Goal: Information Seeking & Learning: Learn about a topic

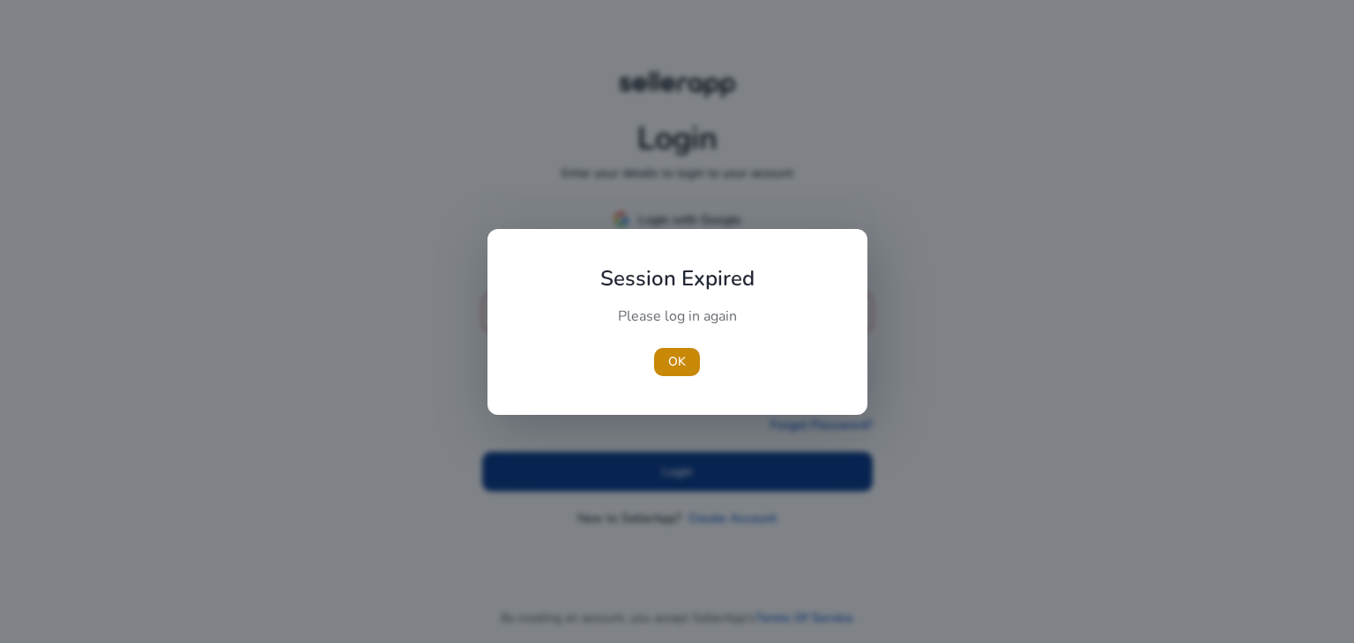
type input "**********"
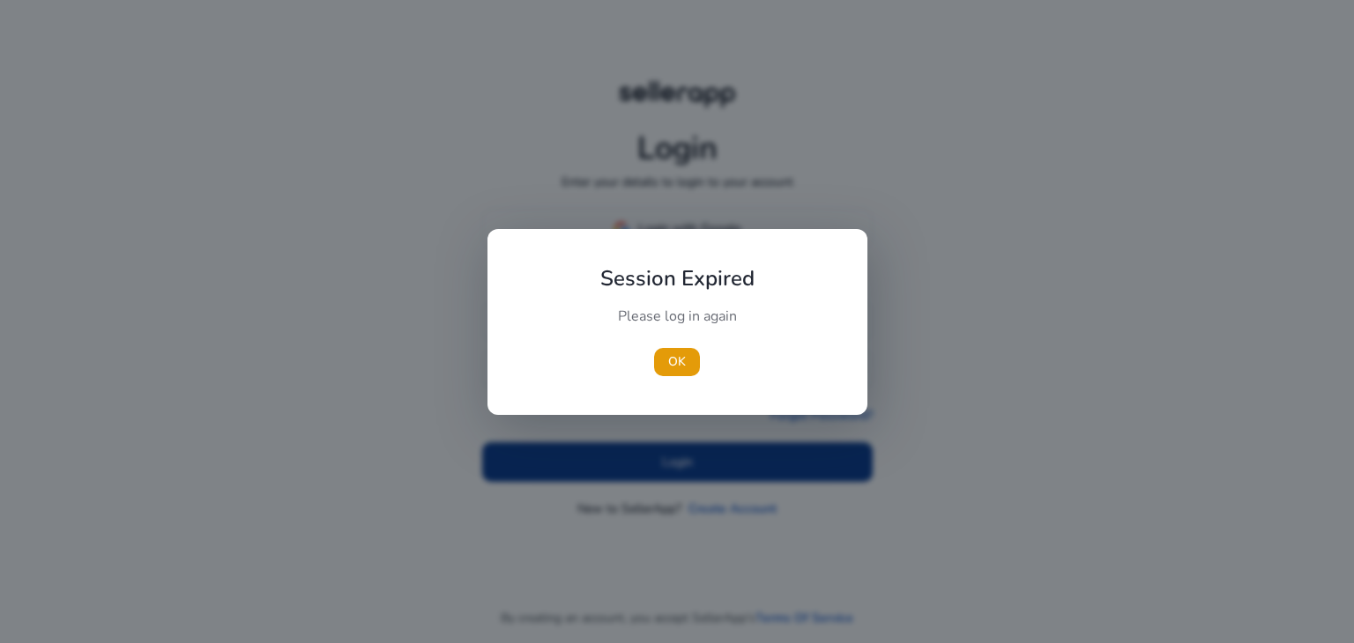
click at [668, 470] on div at bounding box center [677, 321] width 1354 height 643
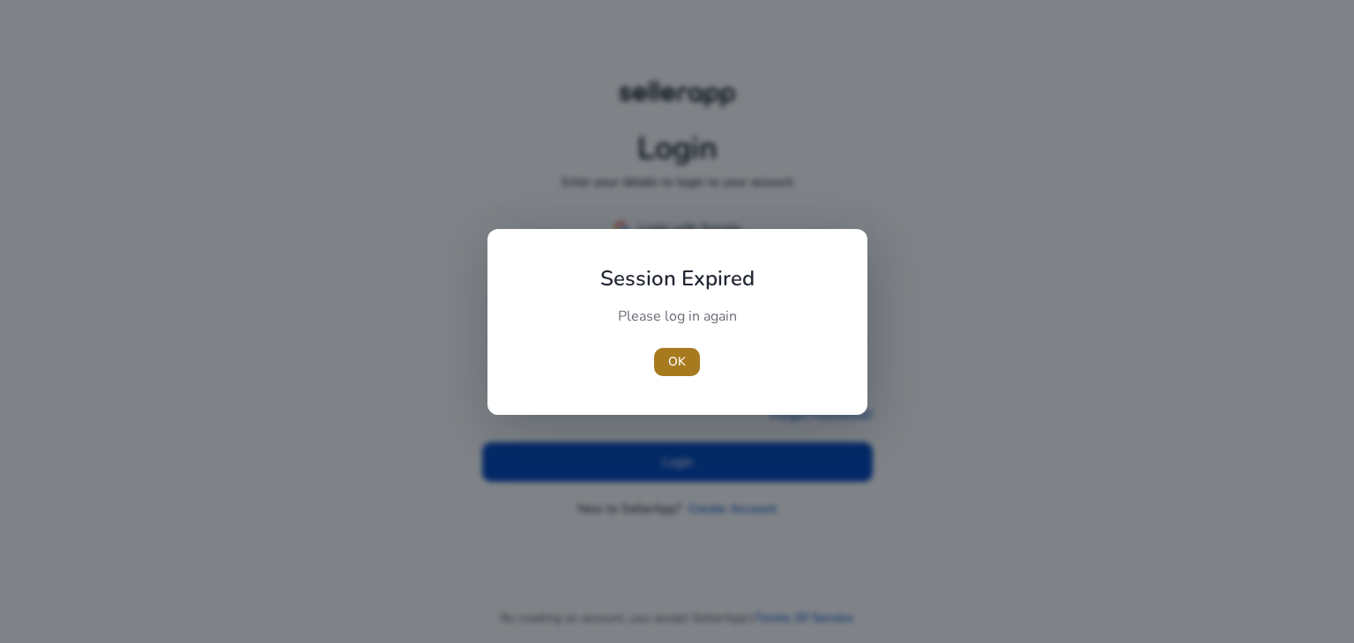
click at [674, 361] on span "OK" at bounding box center [677, 362] width 18 height 19
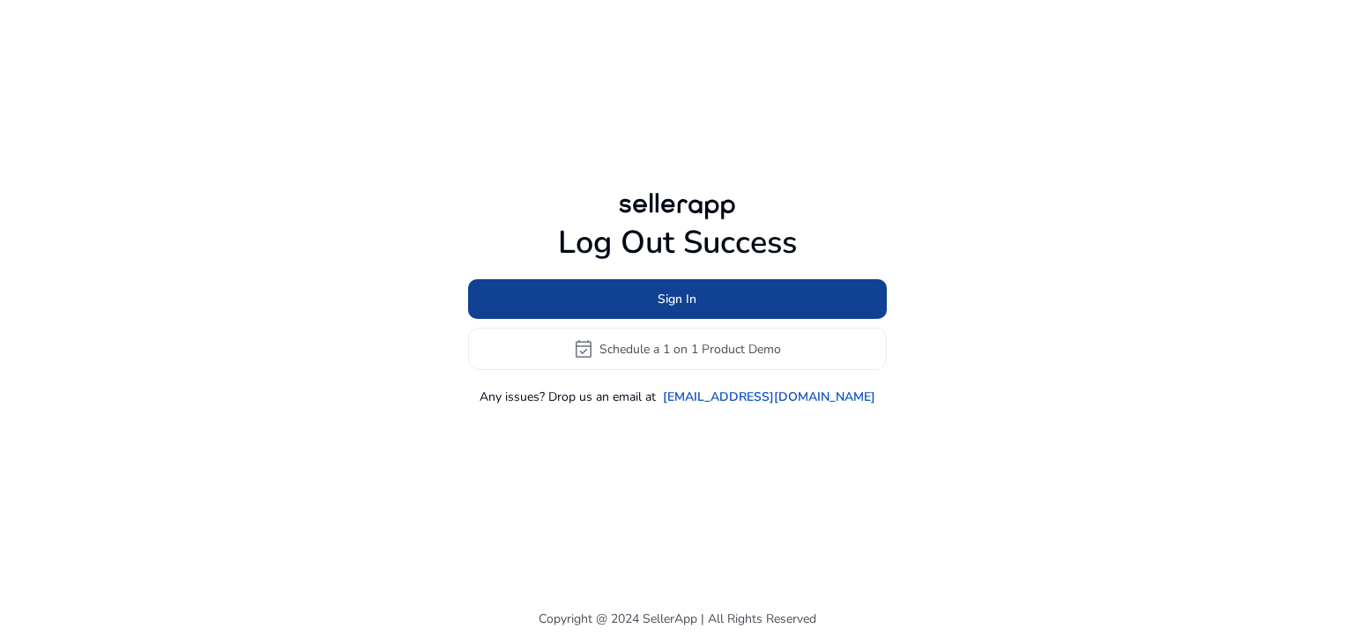
click at [694, 312] on span at bounding box center [677, 300] width 419 height 42
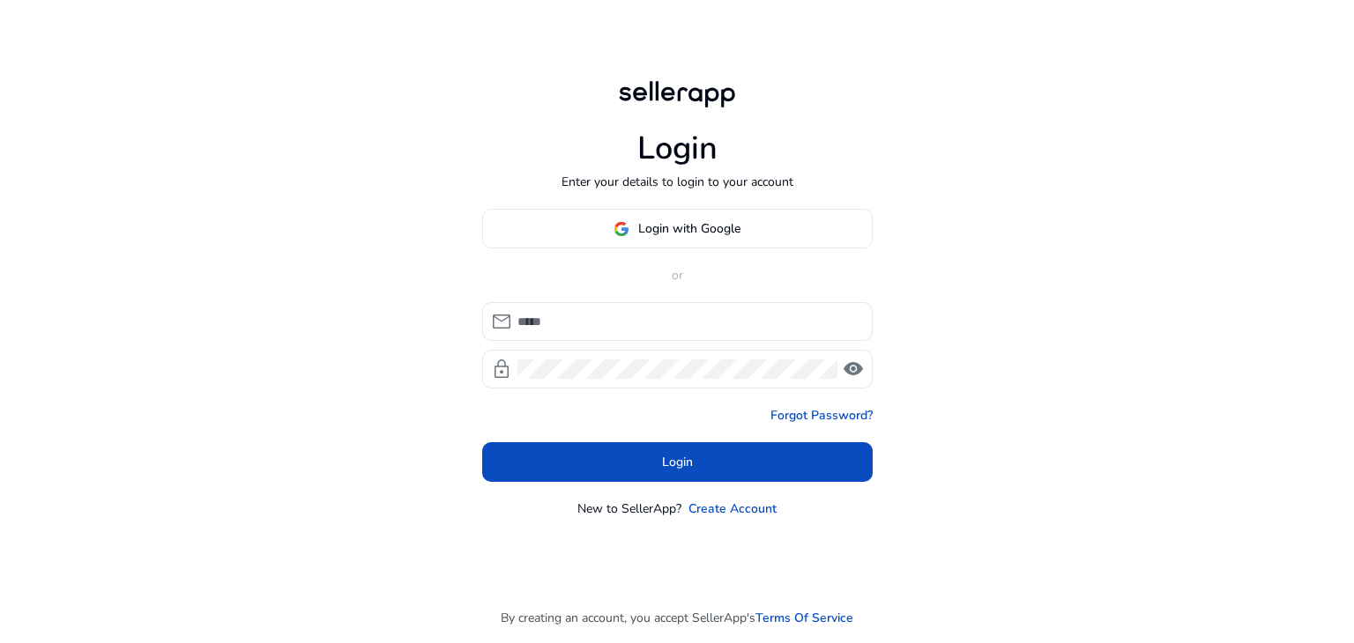
type input "**********"
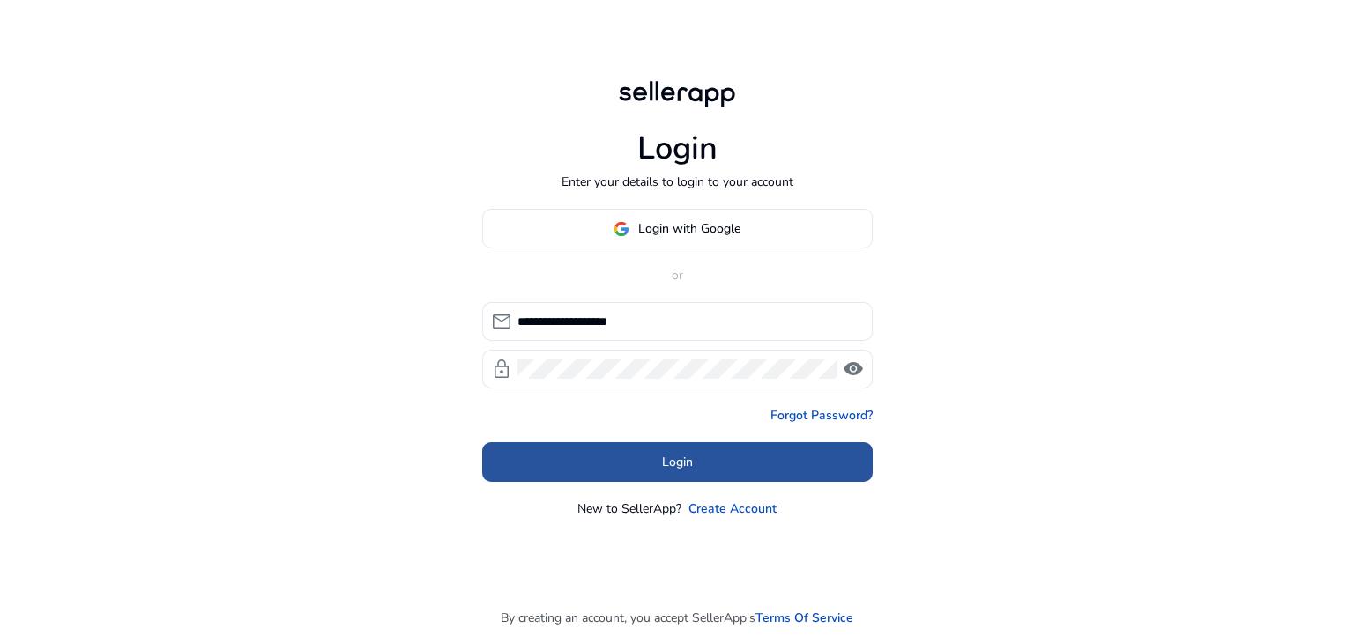
click at [712, 453] on span at bounding box center [677, 463] width 390 height 42
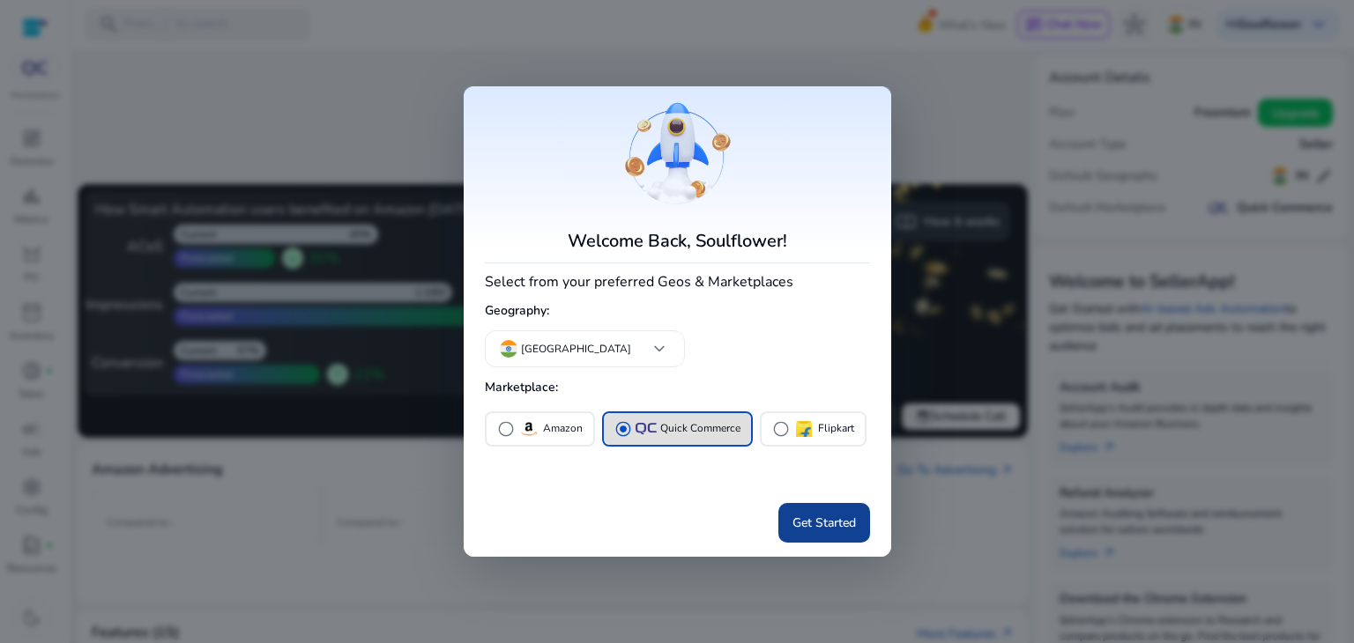
click at [846, 528] on span "Get Started" at bounding box center [823, 523] width 63 height 19
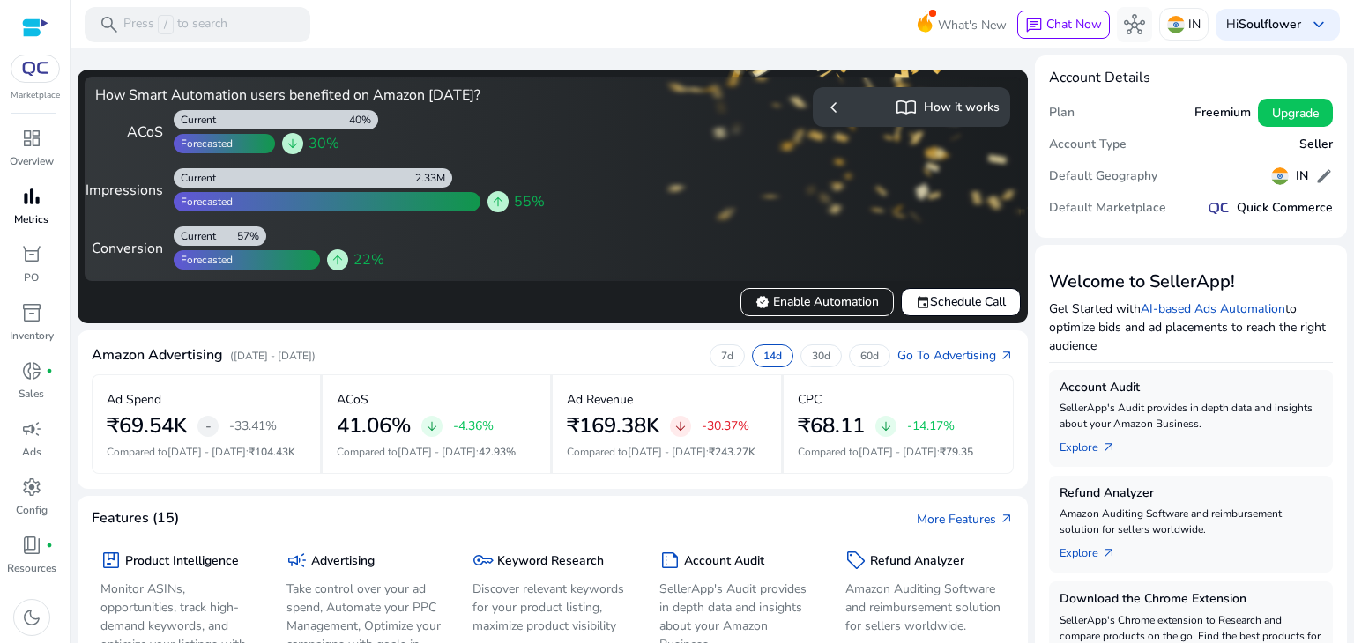
click at [23, 204] on span "bar_chart" at bounding box center [31, 196] width 21 height 21
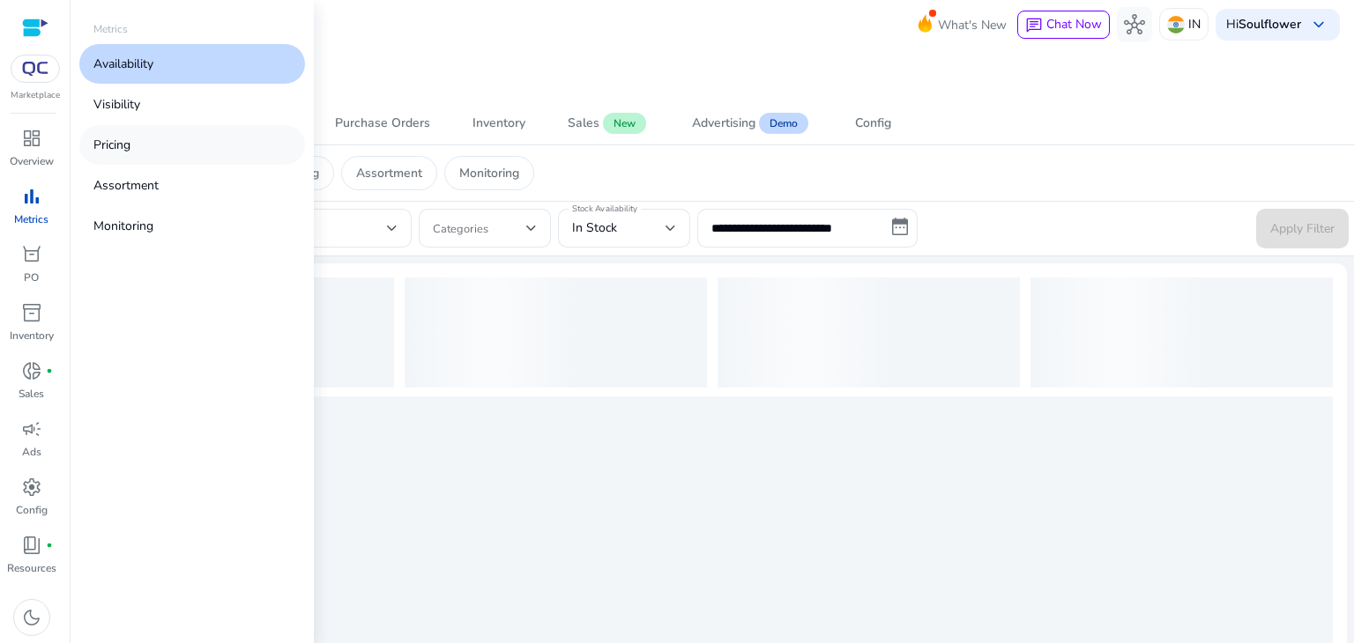
click at [124, 152] on p "Pricing" at bounding box center [111, 145] width 37 height 19
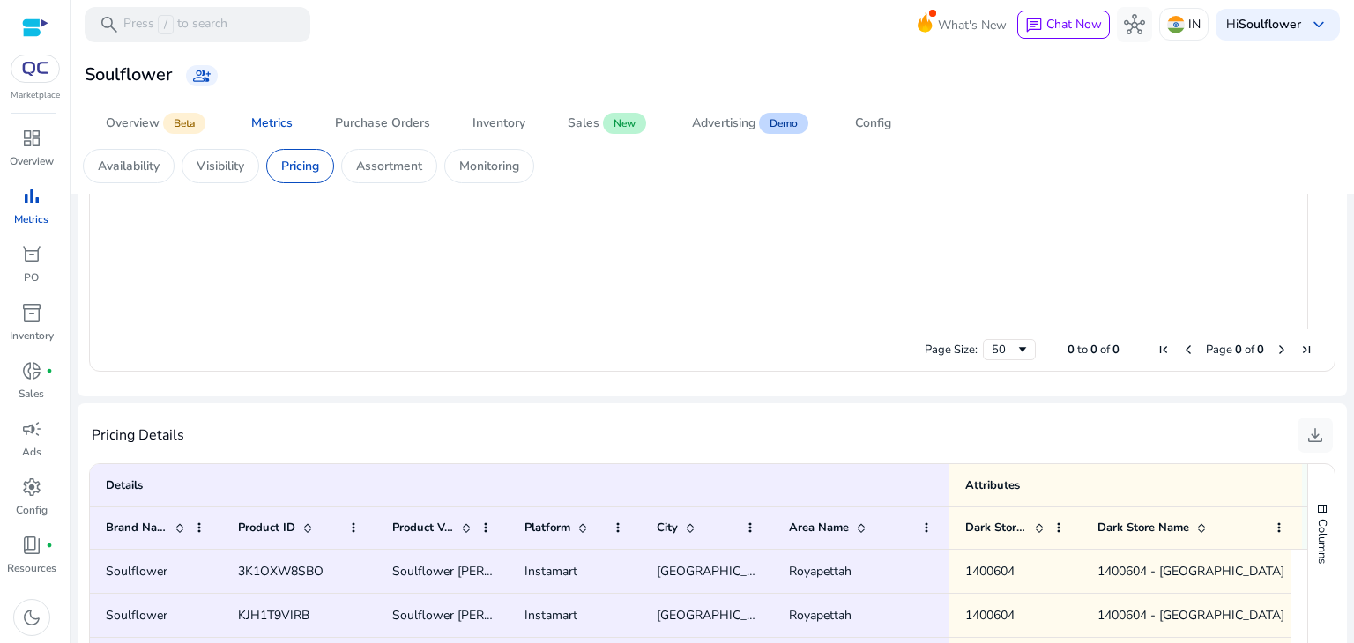
scroll to position [914, 0]
click at [138, 176] on div "Availability" at bounding box center [129, 166] width 92 height 34
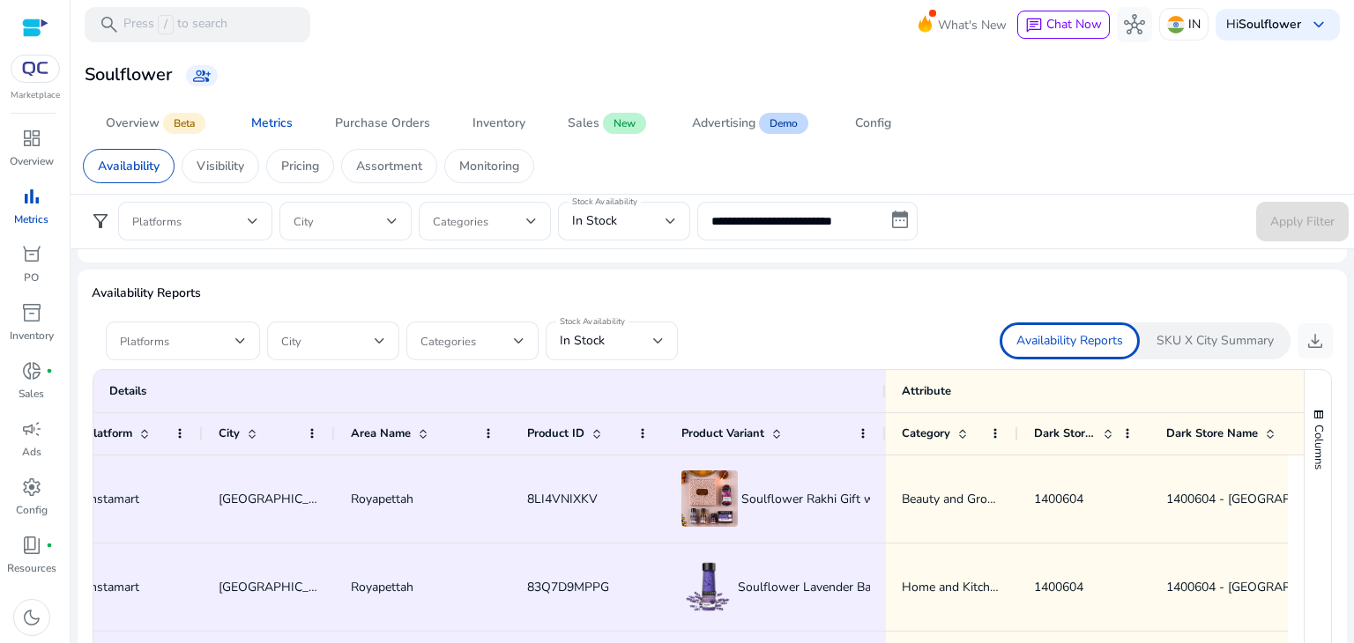
scroll to position [1012, 0]
click at [238, 338] on div at bounding box center [240, 341] width 11 height 7
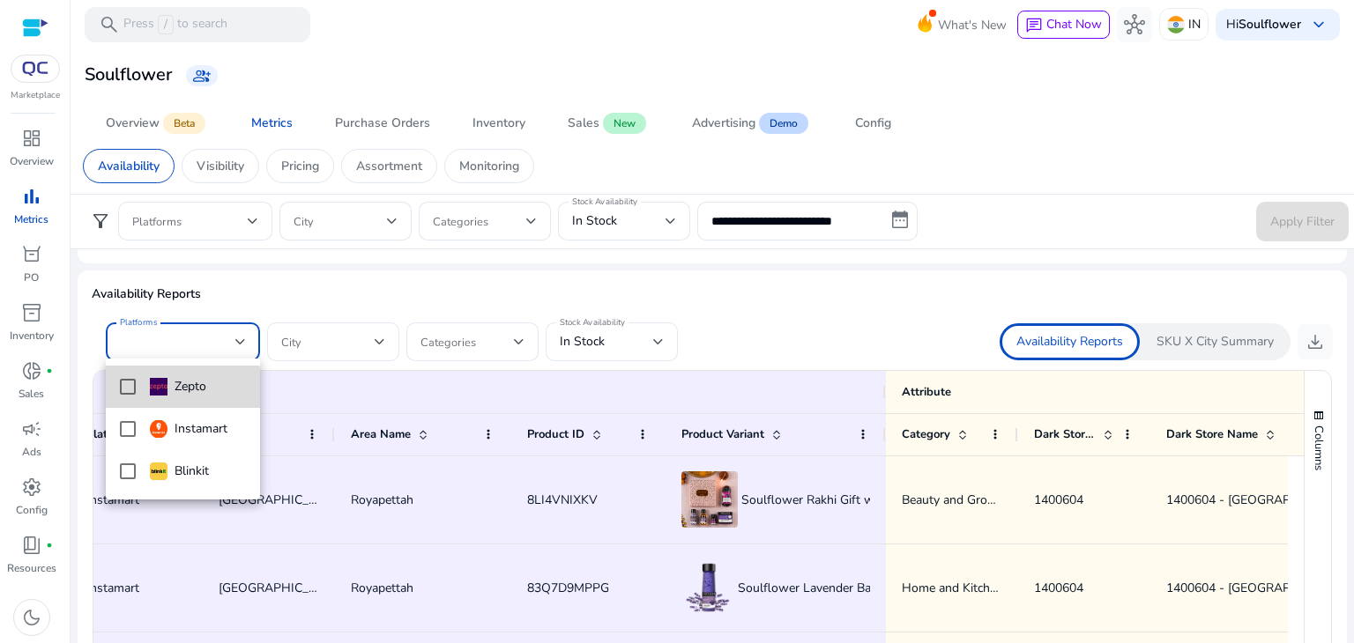
click at [129, 398] on mat-option "Zepto" at bounding box center [183, 387] width 154 height 42
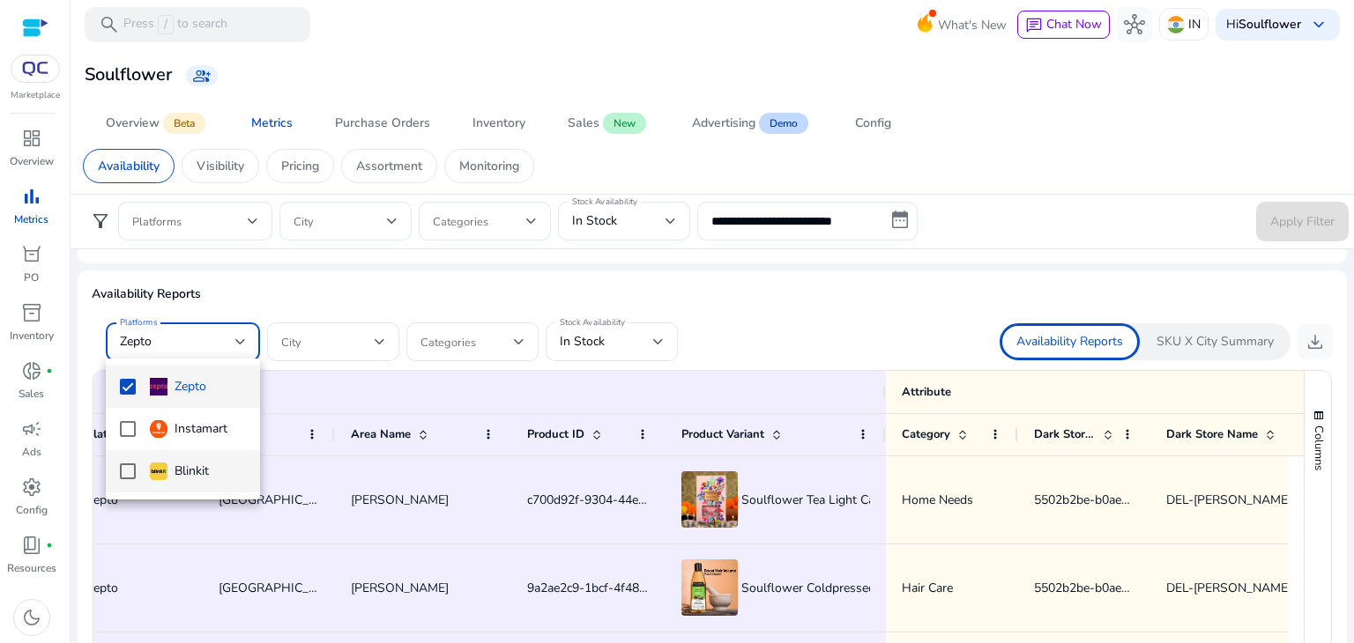
drag, startPoint x: 130, startPoint y: 428, endPoint x: 133, endPoint y: 465, distance: 37.2
click at [133, 465] on div "Zepto Instamart Blinkit" at bounding box center [183, 429] width 154 height 141
click at [133, 465] on mat-pseudo-checkbox at bounding box center [128, 472] width 16 height 16
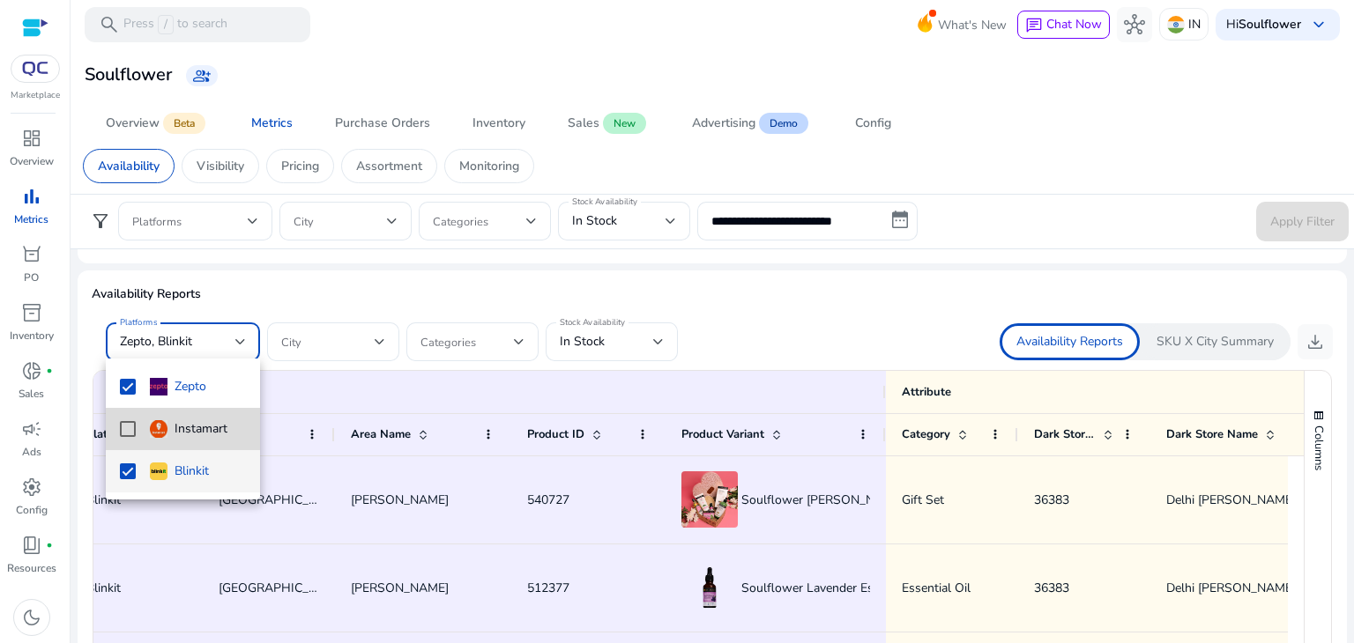
click at [131, 427] on mat-pseudo-checkbox at bounding box center [128, 429] width 16 height 16
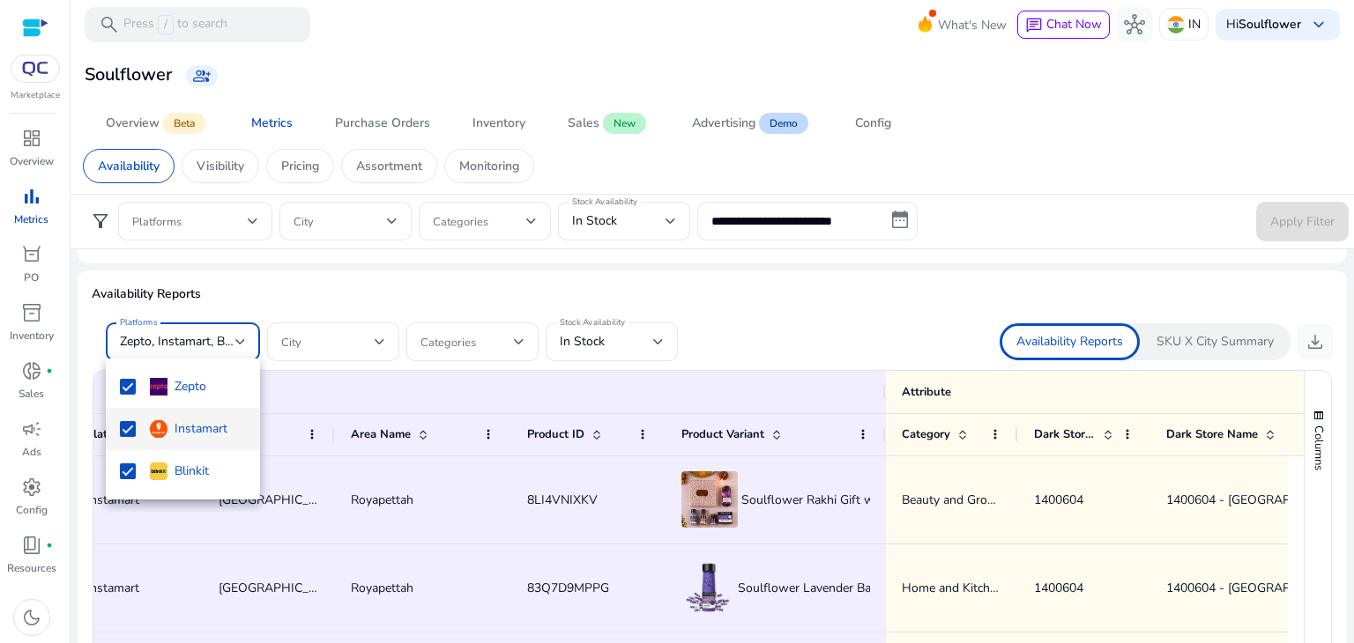
click at [780, 304] on div at bounding box center [677, 321] width 1354 height 643
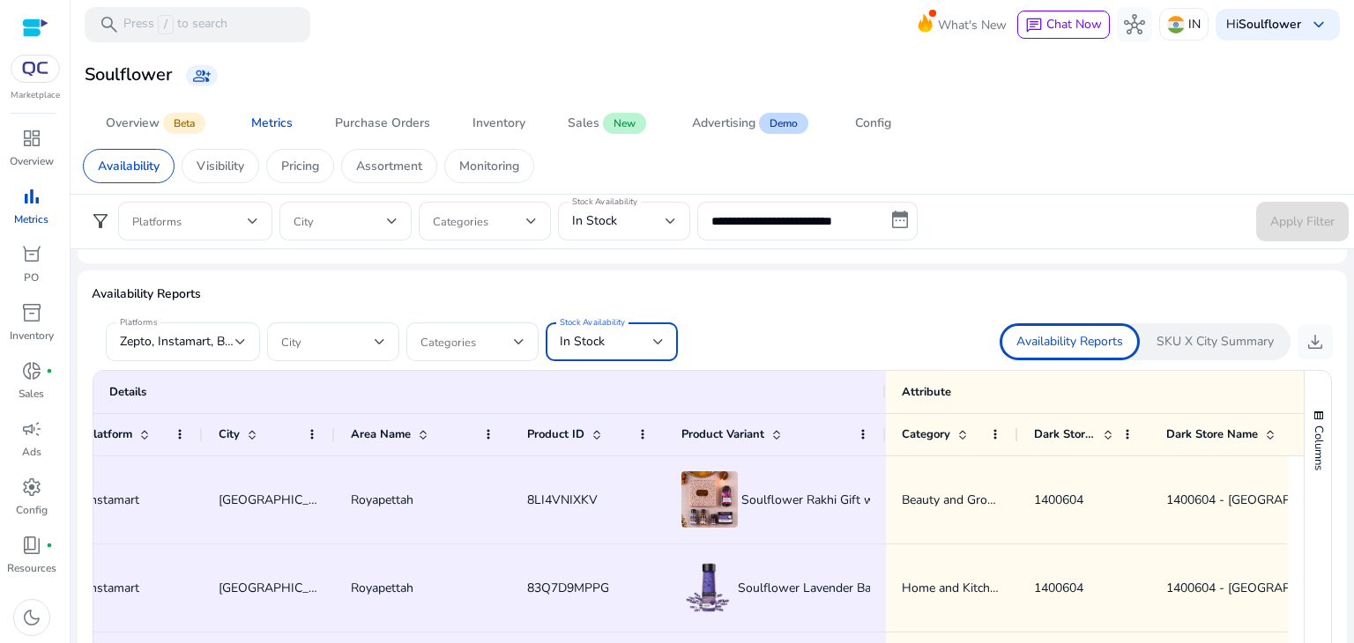
click at [607, 332] on div "In Stock" at bounding box center [606, 341] width 93 height 19
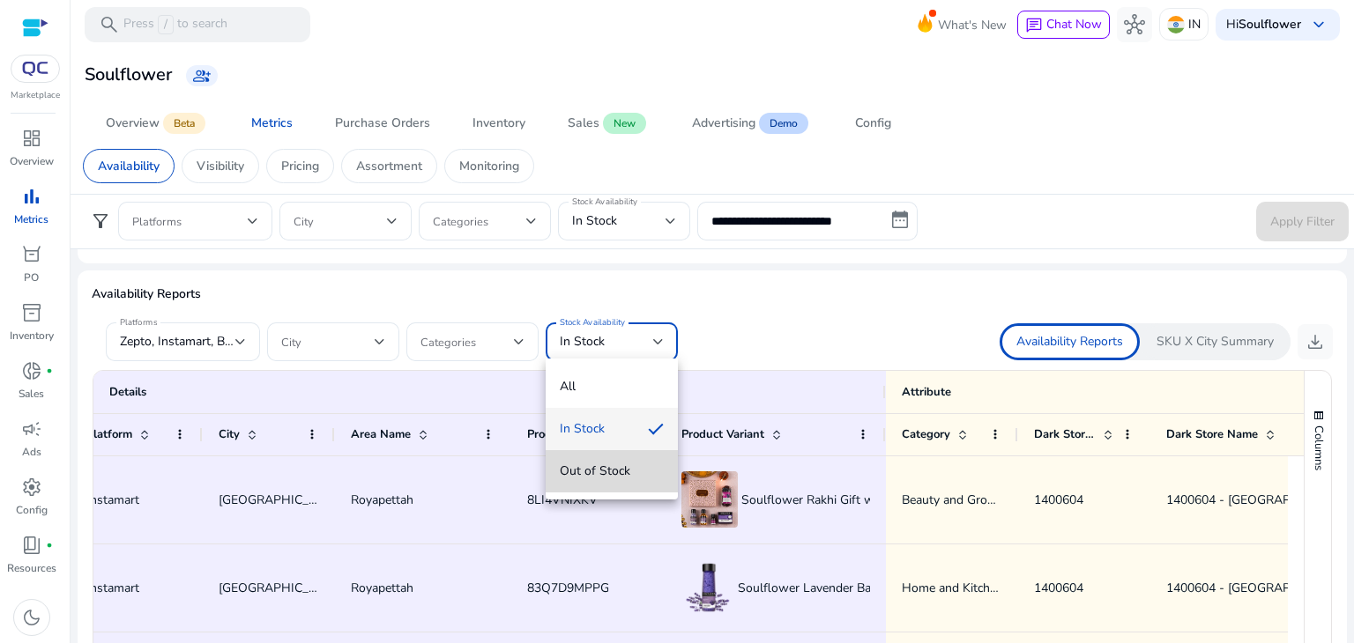
click at [600, 477] on span "Out of Stock" at bounding box center [612, 471] width 104 height 19
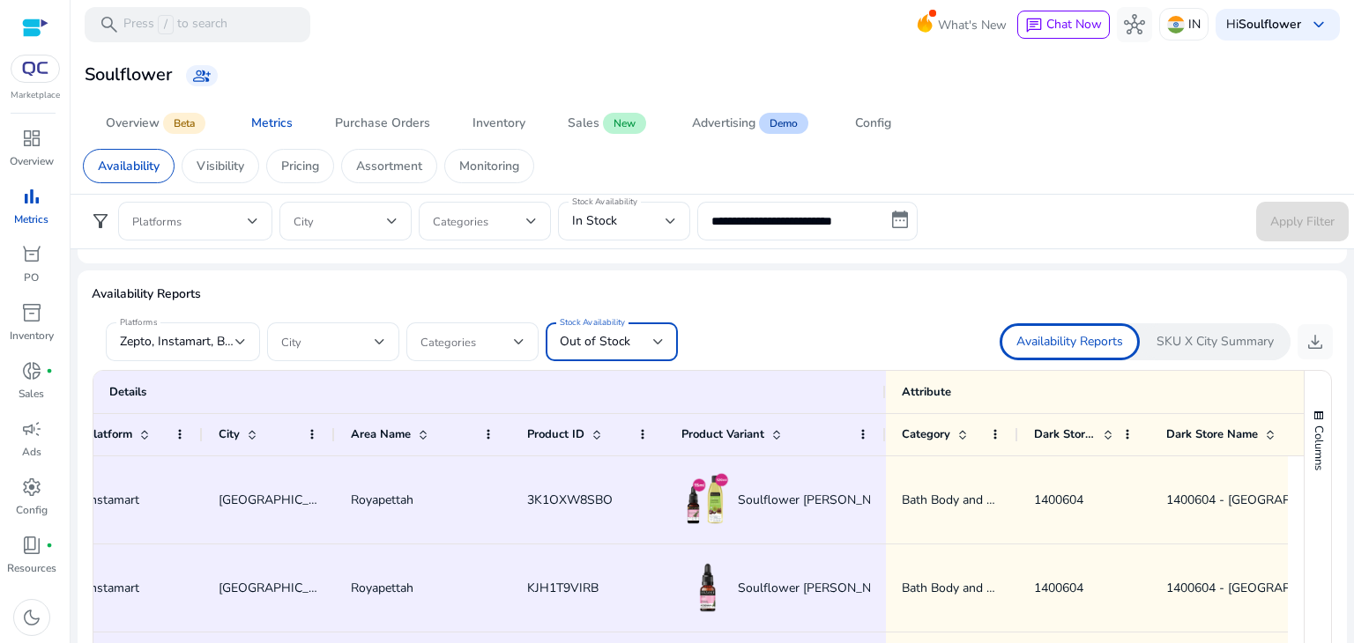
click at [980, 222] on form "**********" at bounding box center [712, 222] width 1273 height 40
click at [871, 318] on div at bounding box center [712, 316] width 1241 height 14
click at [1312, 341] on span "download" at bounding box center [1315, 341] width 21 height 21
click at [25, 271] on p "PO" at bounding box center [31, 278] width 15 height 16
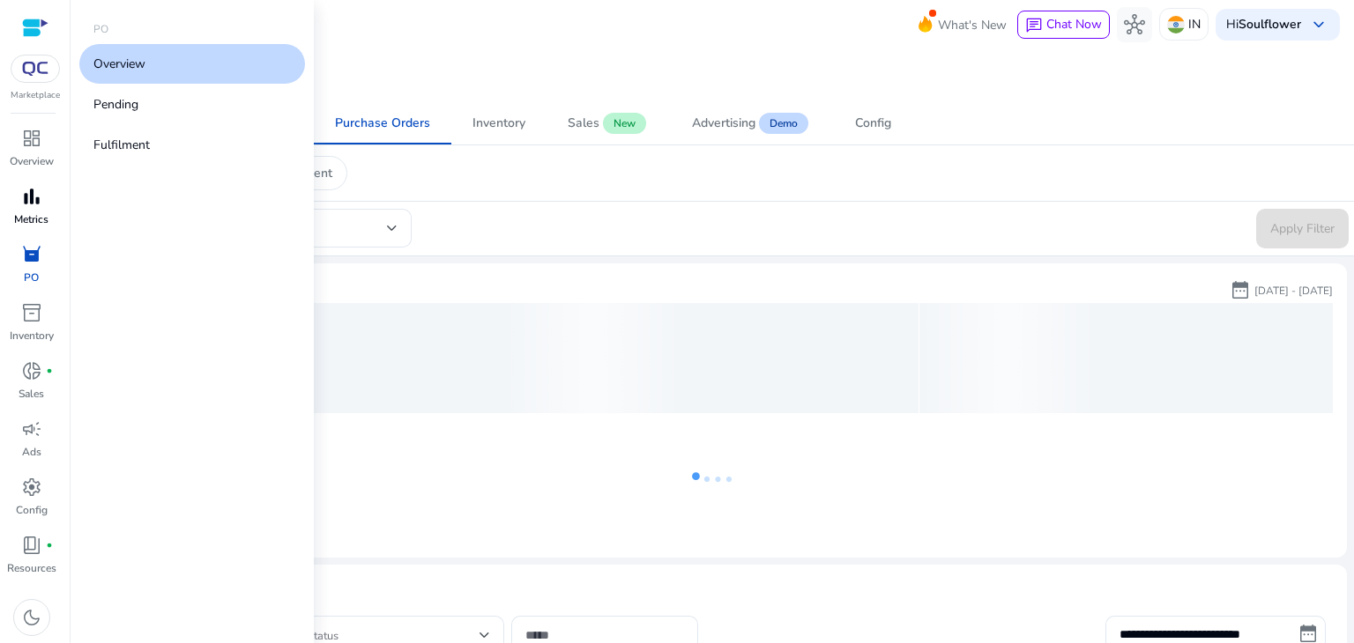
click at [21, 212] on p "Metrics" at bounding box center [31, 220] width 34 height 16
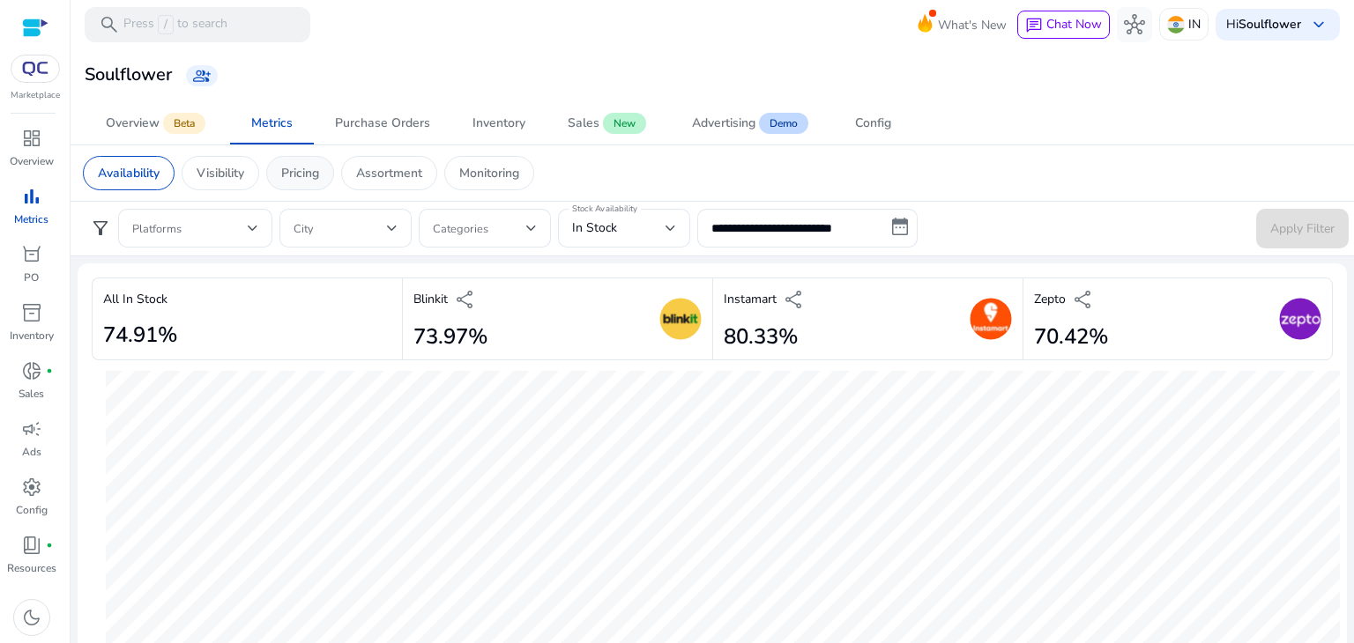
click at [298, 169] on p "Pricing" at bounding box center [300, 173] width 38 height 19
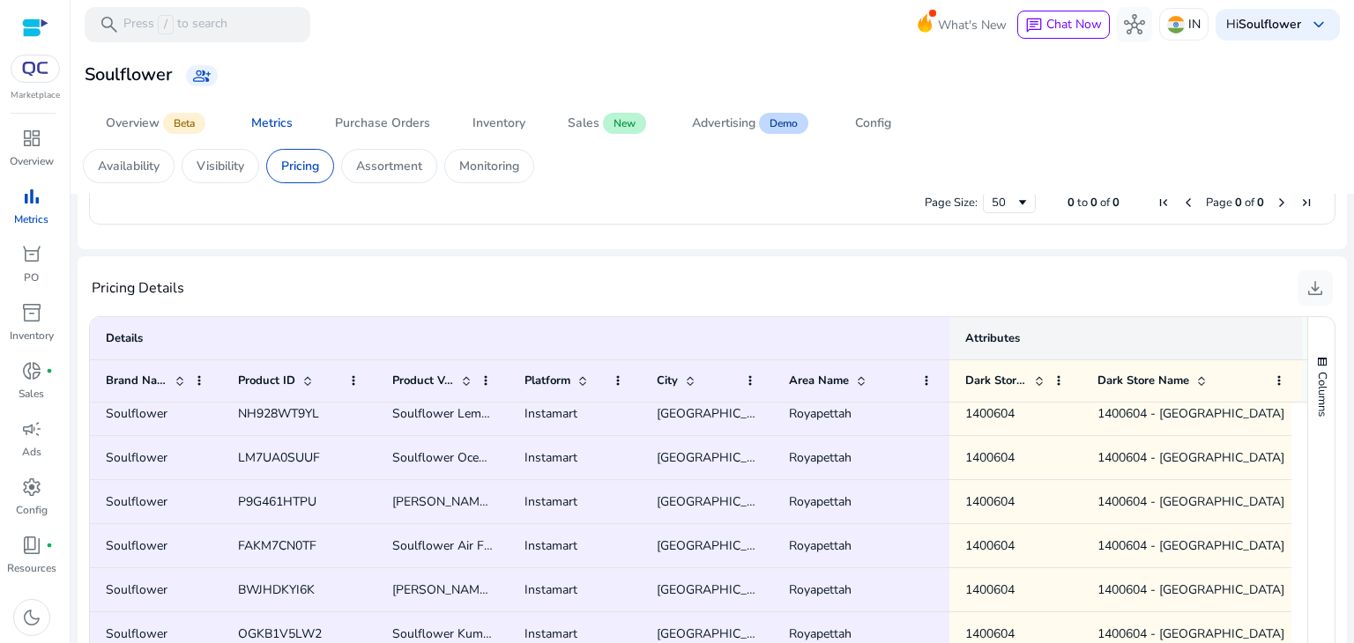
scroll to position [1128, 0]
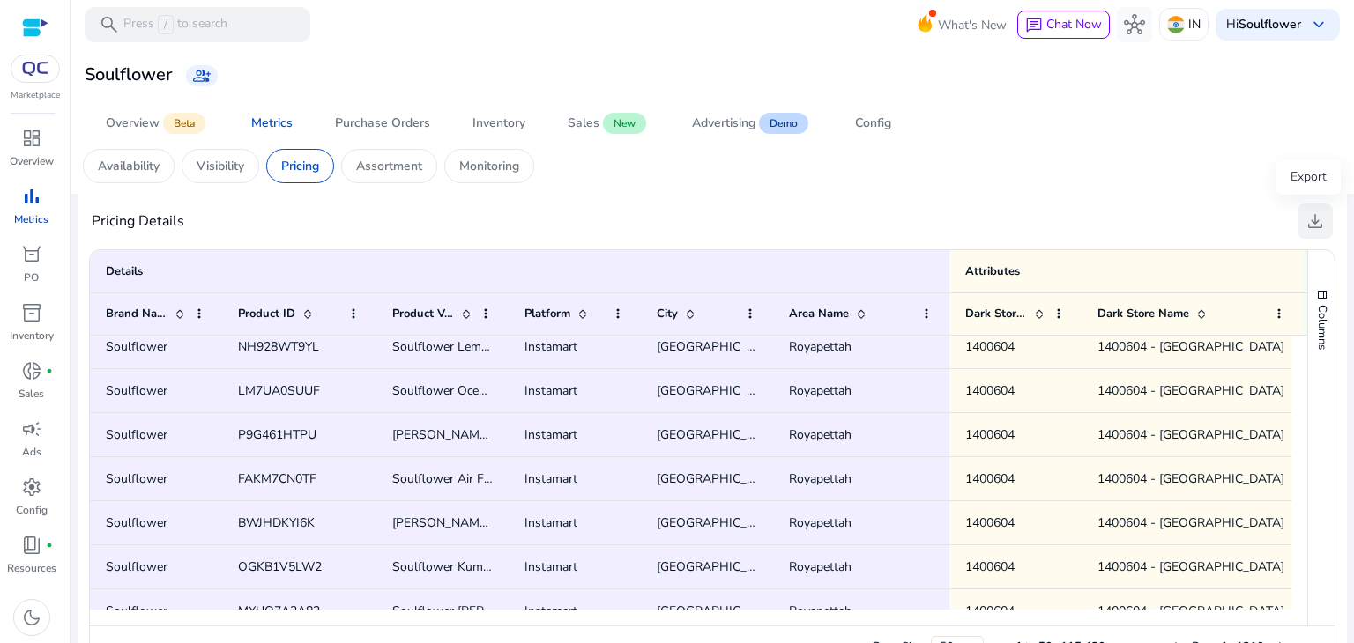
click at [1305, 227] on span "download" at bounding box center [1315, 221] width 21 height 21
